Goal: Information Seeking & Learning: Stay updated

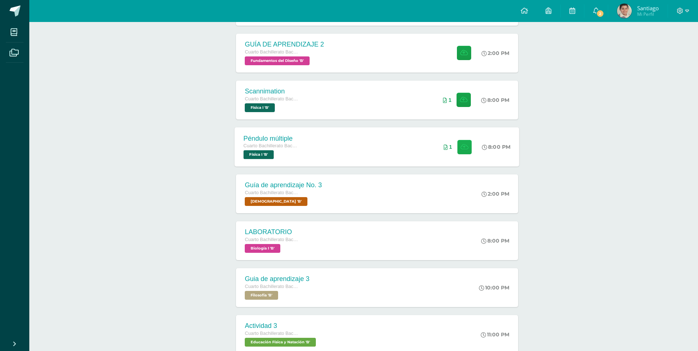
scroll to position [346, 0]
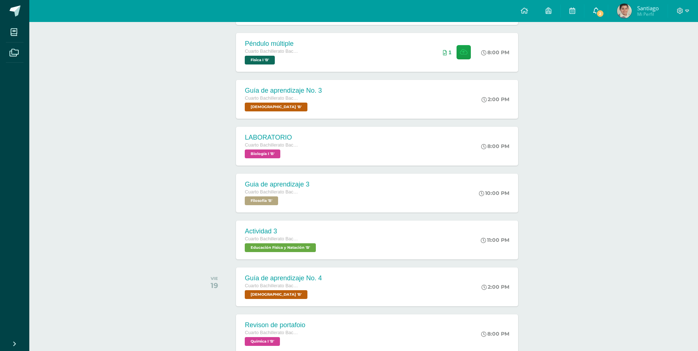
click at [593, 16] on link "2" at bounding box center [595, 11] width 23 height 22
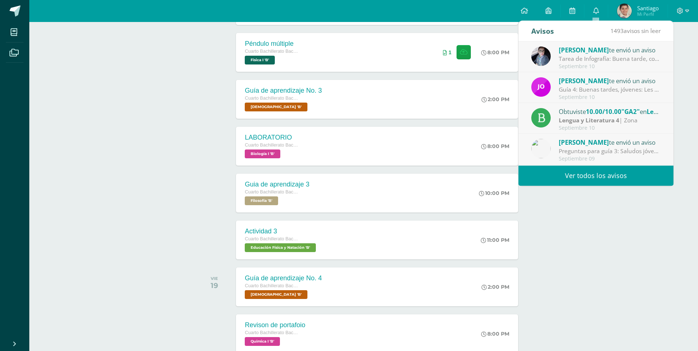
click at [609, 78] on div "[PERSON_NAME] te envió un aviso" at bounding box center [610, 81] width 102 height 10
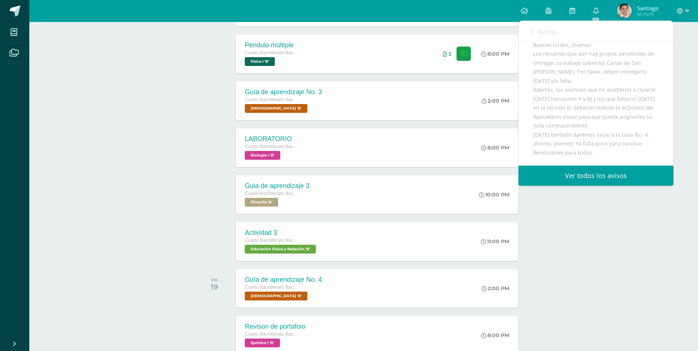
scroll to position [64, 0]
click at [533, 26] on link "Avisos" at bounding box center [544, 31] width 26 height 21
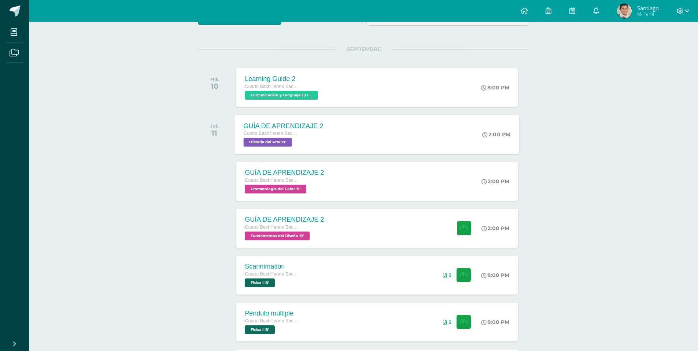
scroll to position [0, 0]
